Goal: Use online tool/utility: Utilize a website feature to perform a specific function

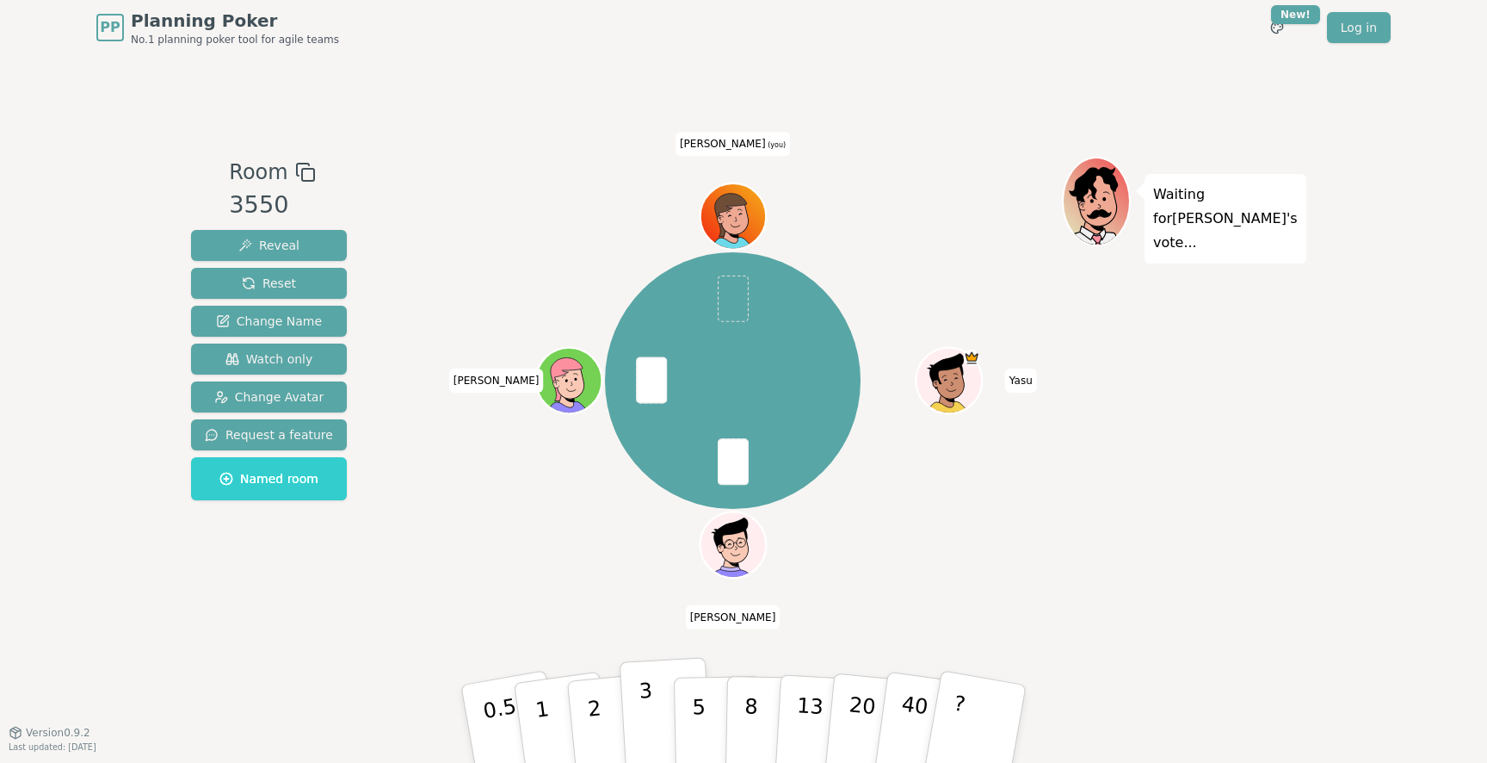
click at [635, 702] on button "3" at bounding box center [667, 724] width 94 height 134
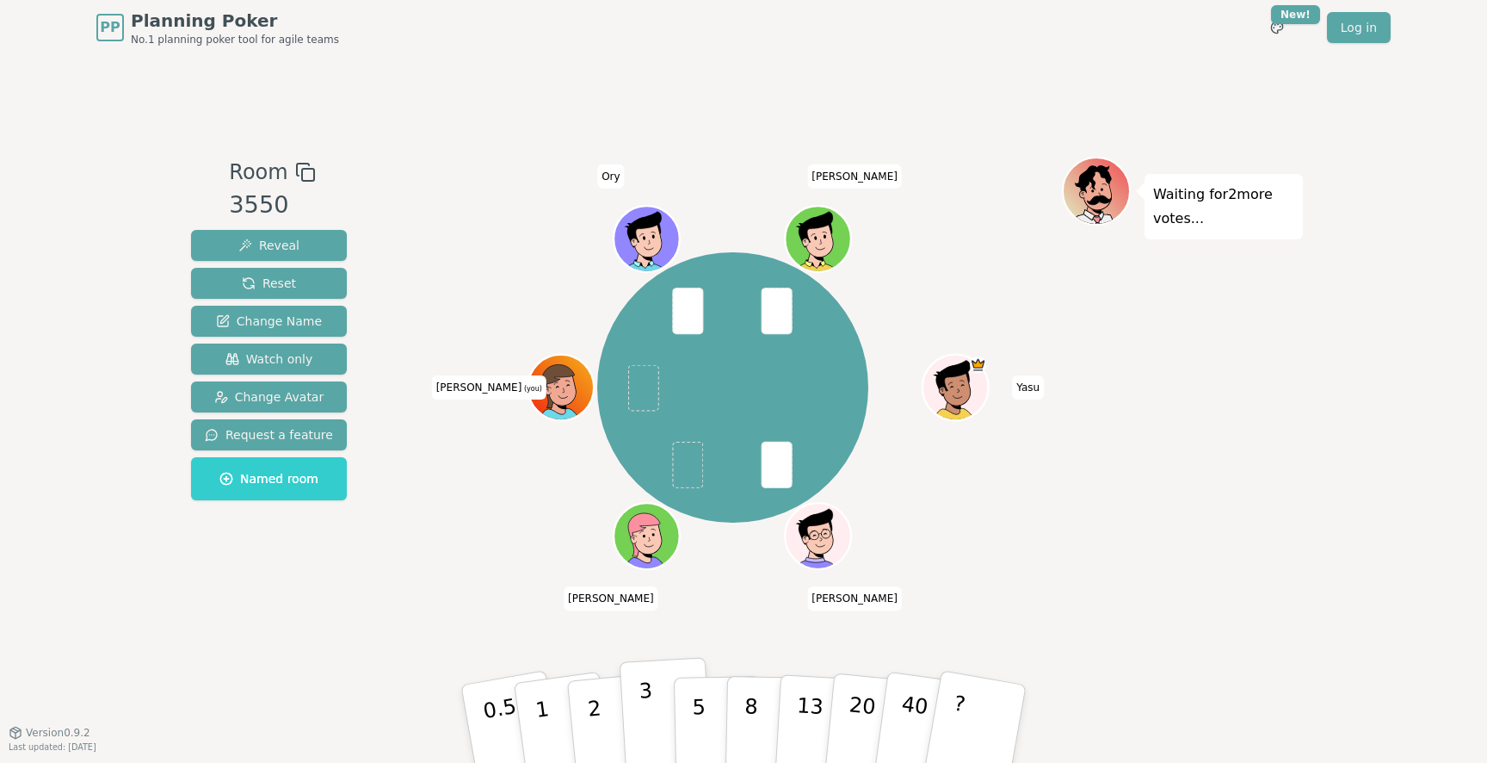
click at [662, 701] on button "3" at bounding box center [667, 724] width 94 height 134
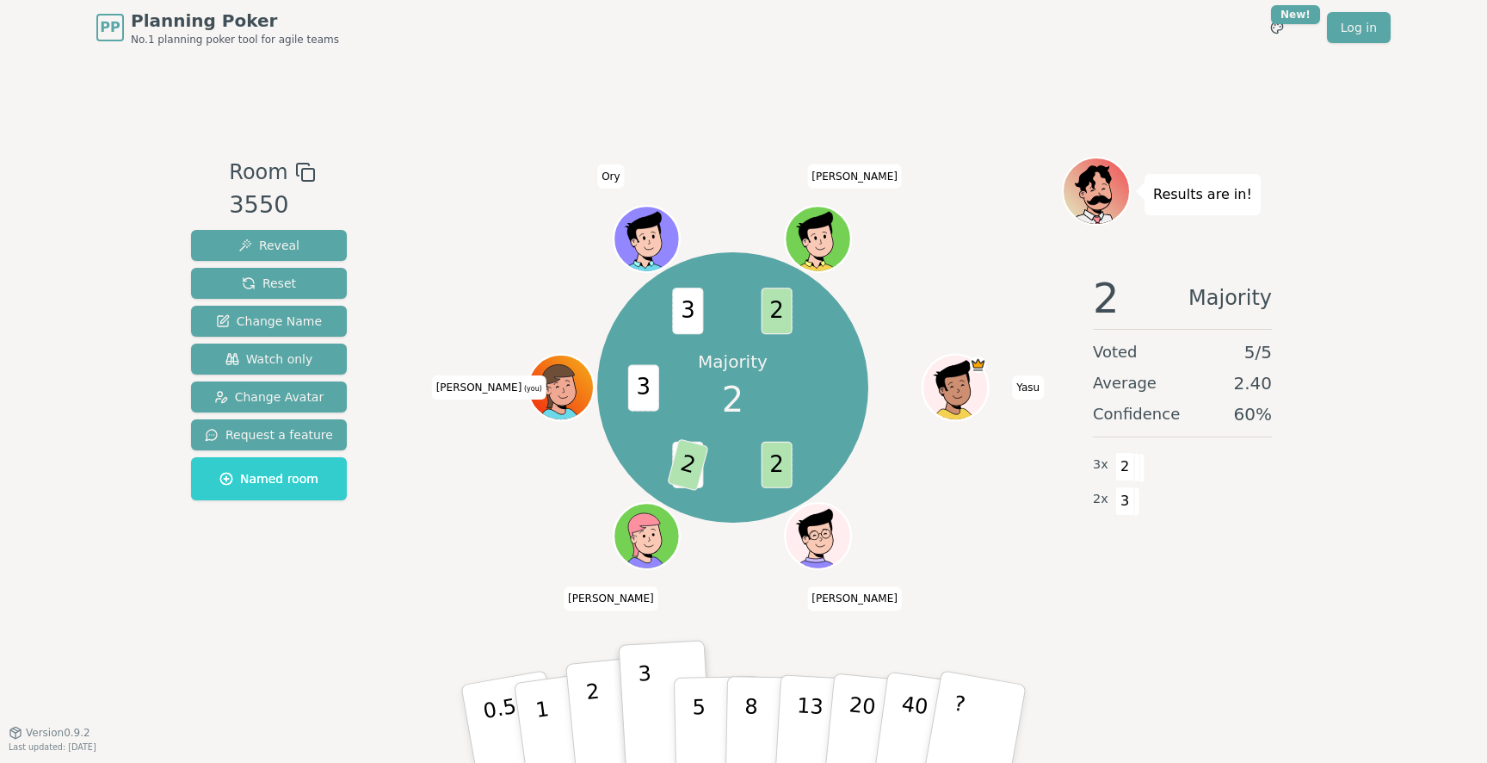
click at [613, 702] on button "2" at bounding box center [614, 724] width 98 height 137
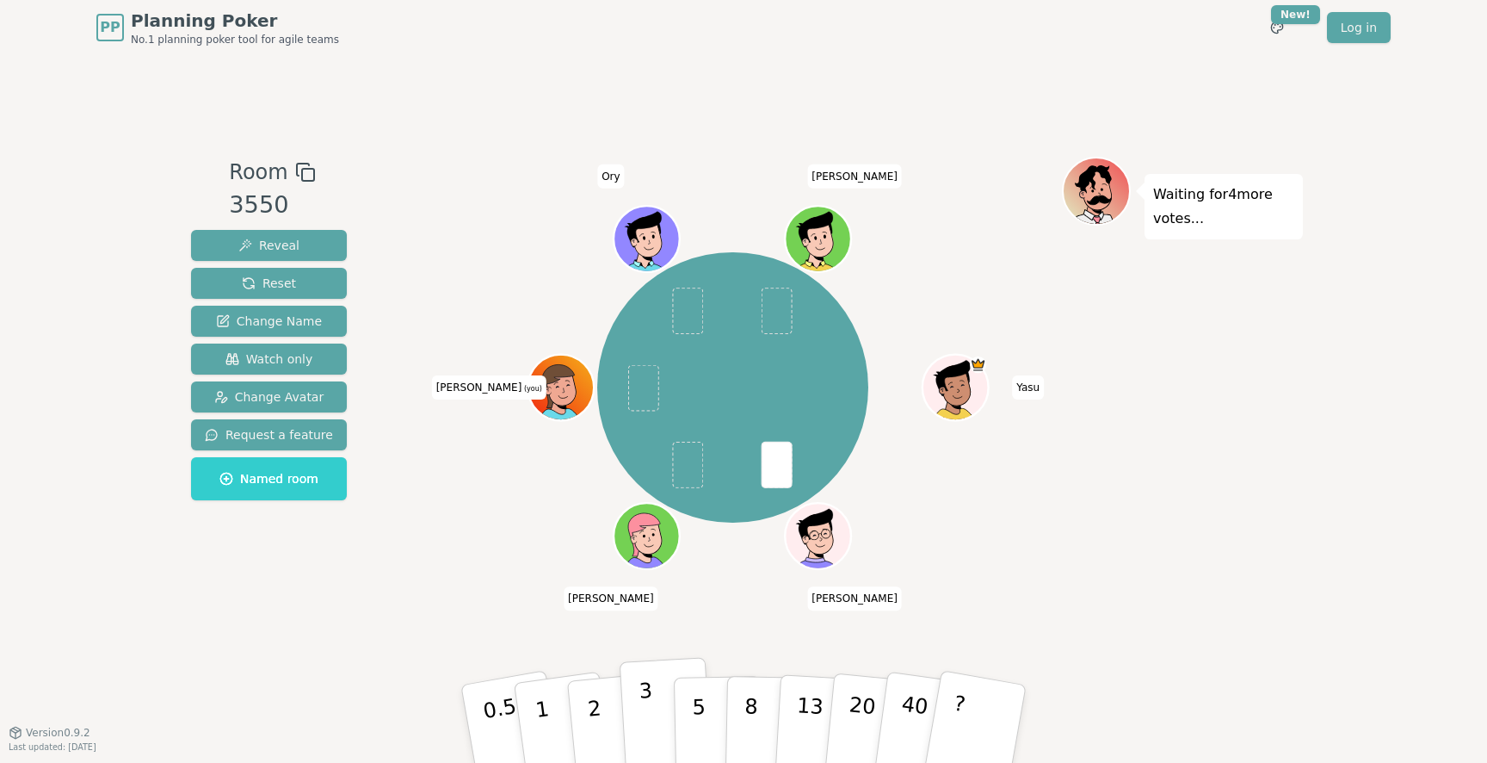
click at [634, 714] on button "3" at bounding box center [667, 724] width 94 height 134
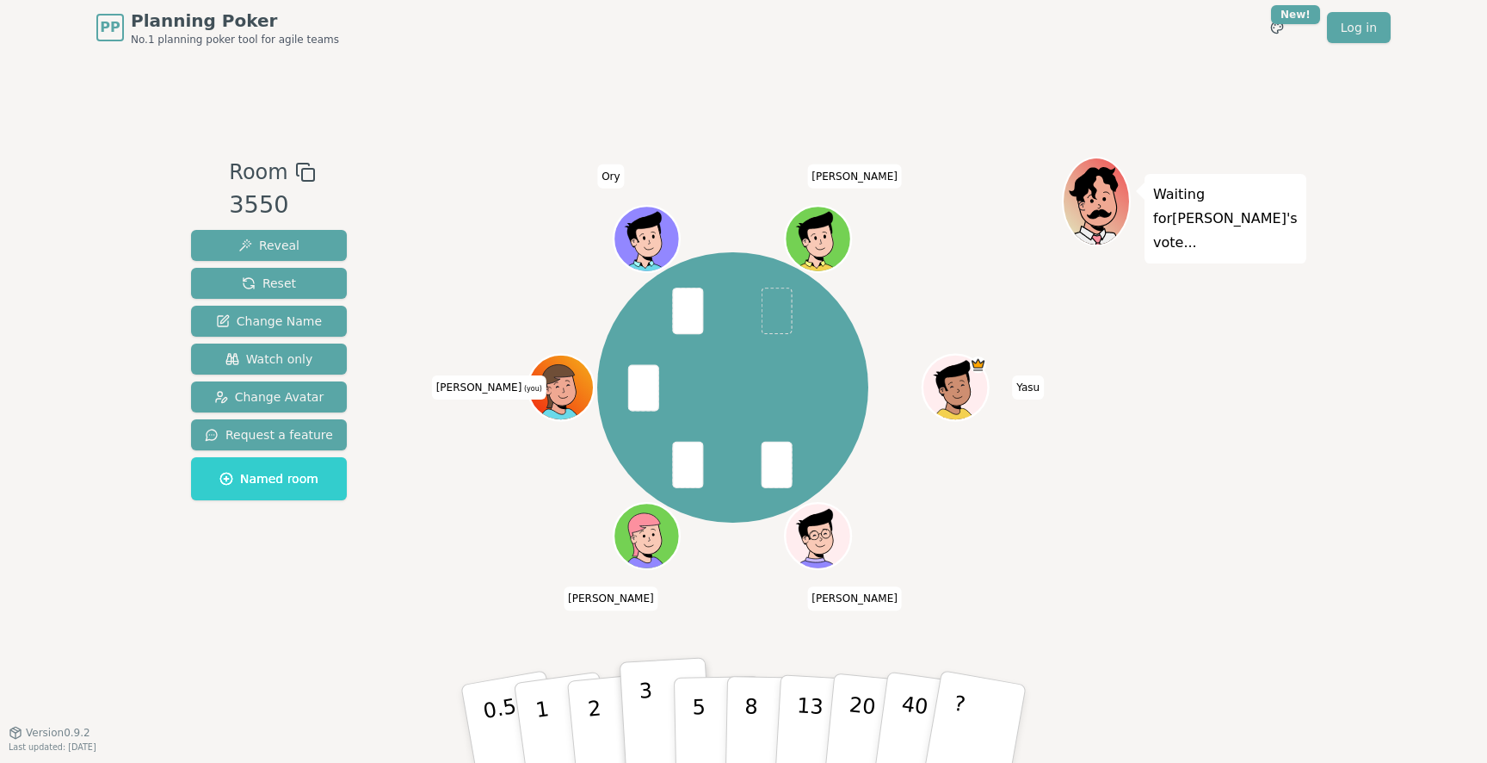
click at [646, 697] on p "3" at bounding box center [648, 725] width 19 height 94
click at [654, 662] on button "3" at bounding box center [667, 724] width 94 height 134
click at [661, 689] on button "3" at bounding box center [667, 724] width 94 height 134
click at [641, 701] on p "3" at bounding box center [648, 725] width 19 height 94
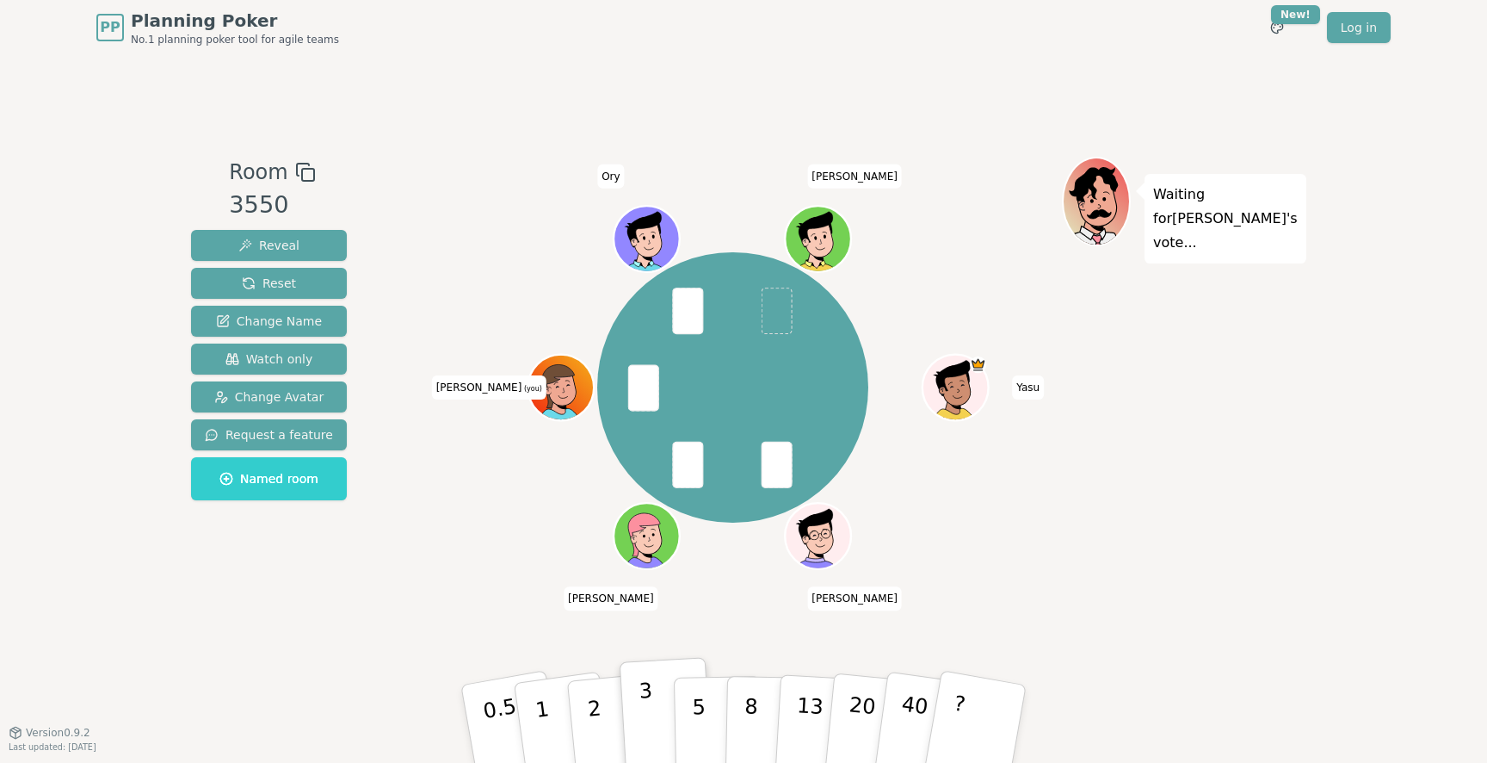
click at [641, 701] on div "3" at bounding box center [666, 723] width 55 height 63
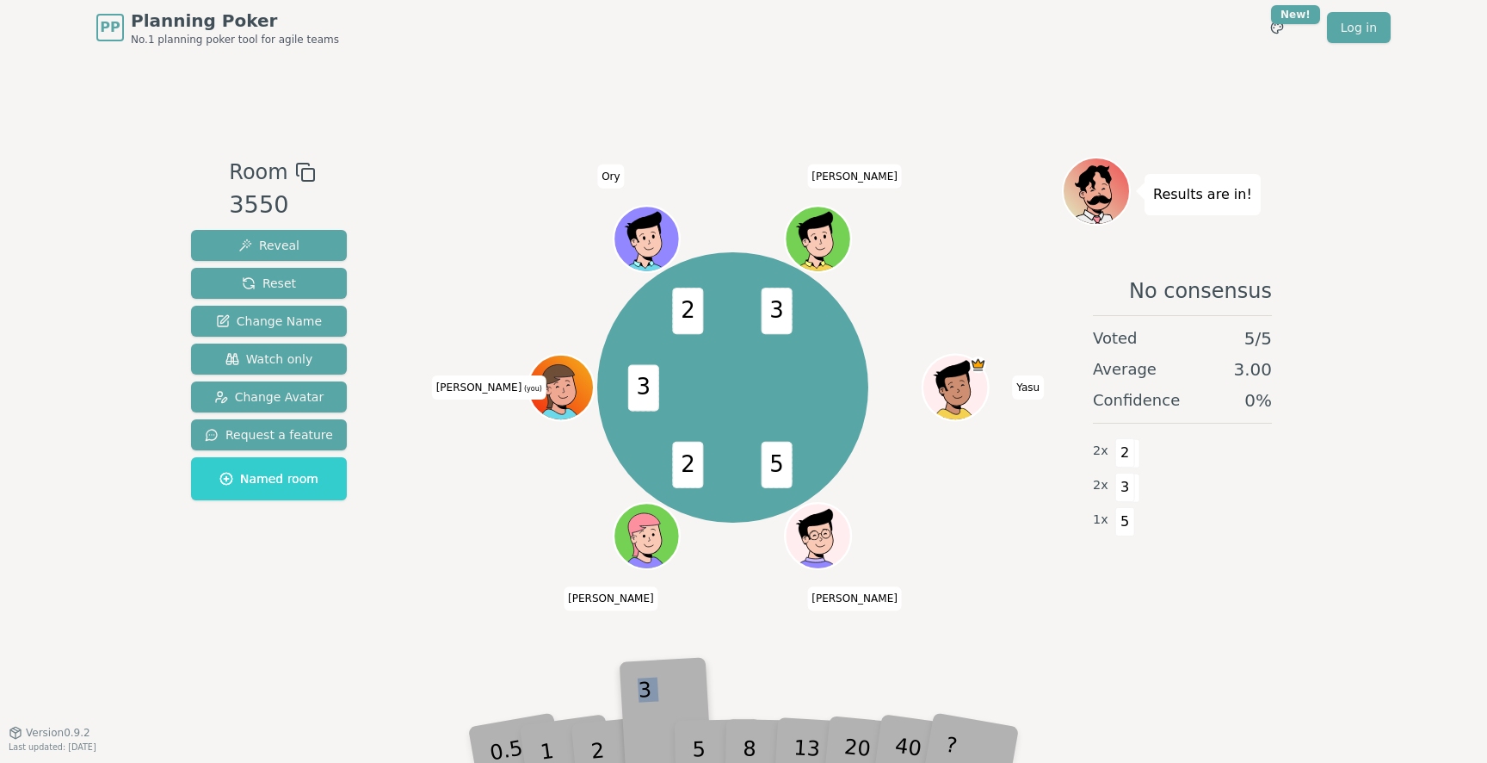
click at [641, 701] on div "3" at bounding box center [666, 723] width 55 height 63
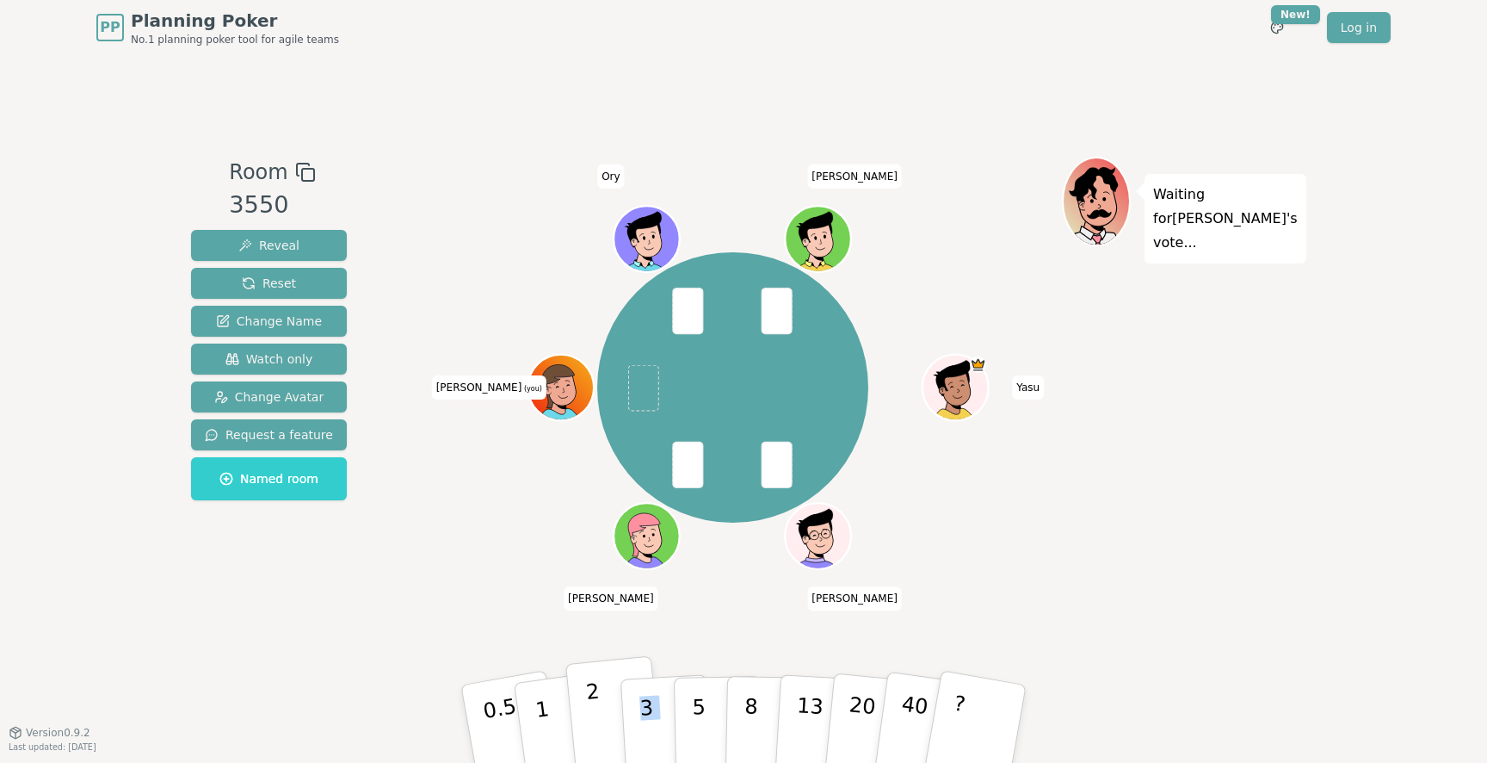
click at [593, 720] on p "2" at bounding box center [596, 726] width 22 height 94
click at [651, 709] on p "3" at bounding box center [648, 725] width 19 height 94
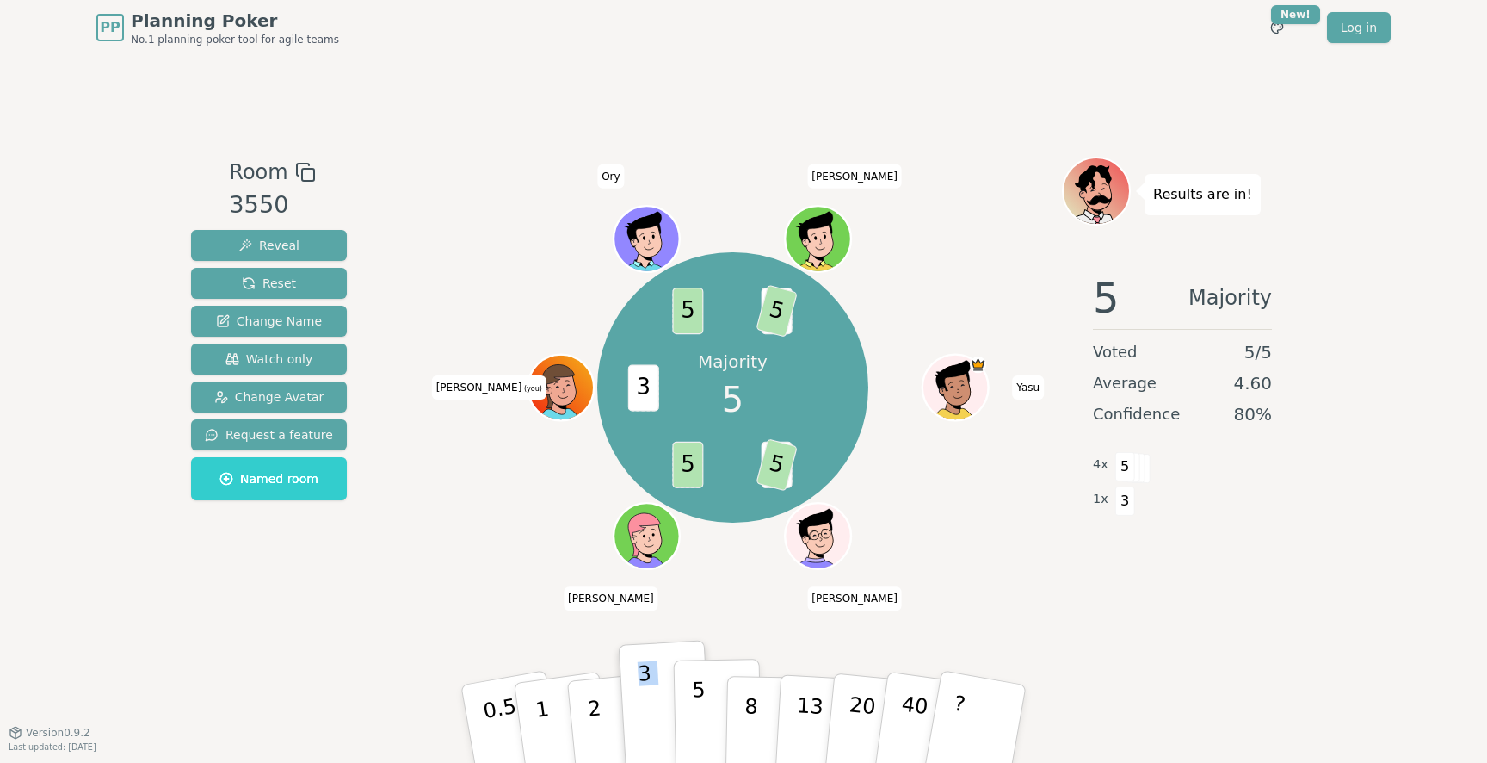
click at [692, 719] on p "5" at bounding box center [699, 723] width 15 height 93
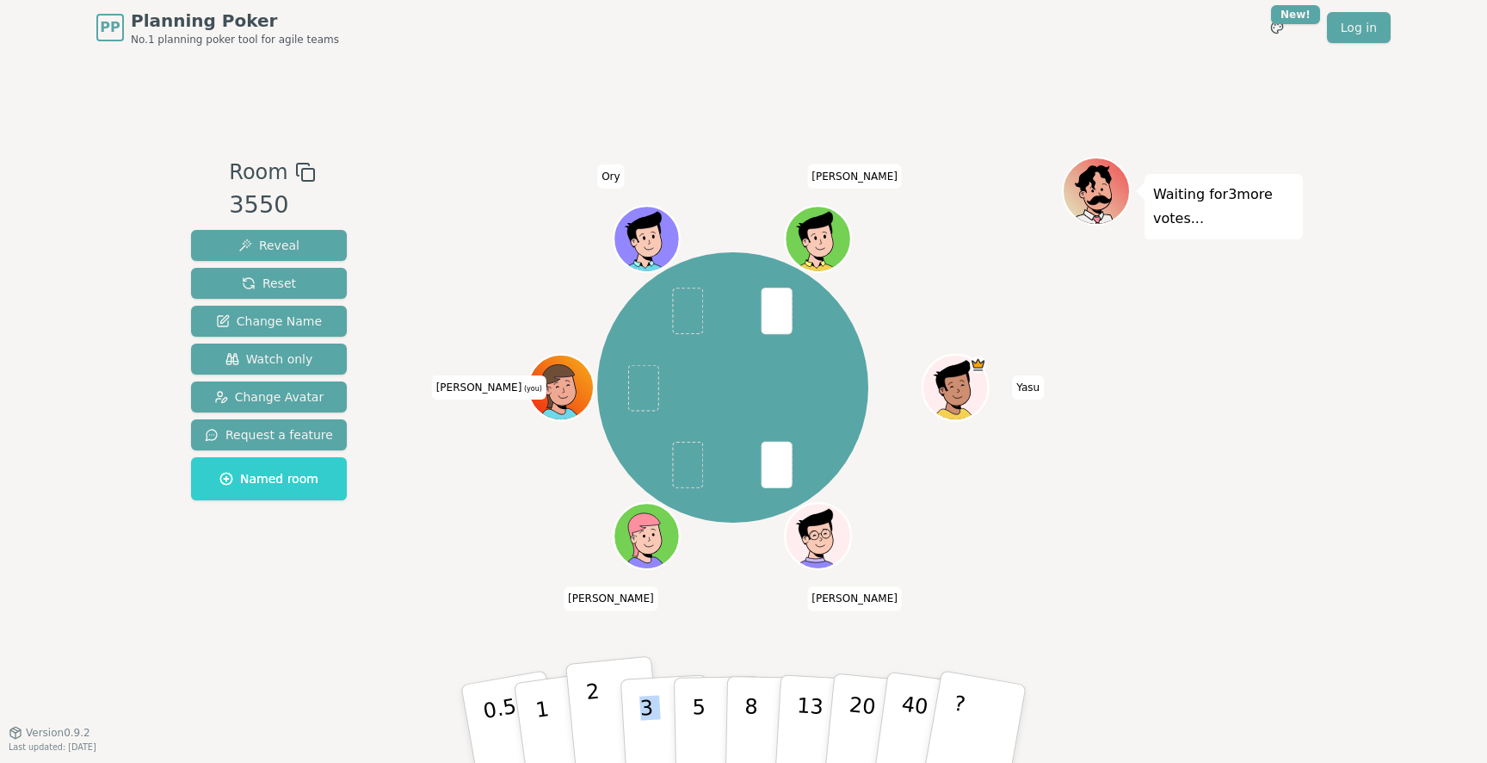
click at [609, 707] on button "2" at bounding box center [614, 724] width 98 height 137
